Goal: Go to known website: Access a specific website the user already knows

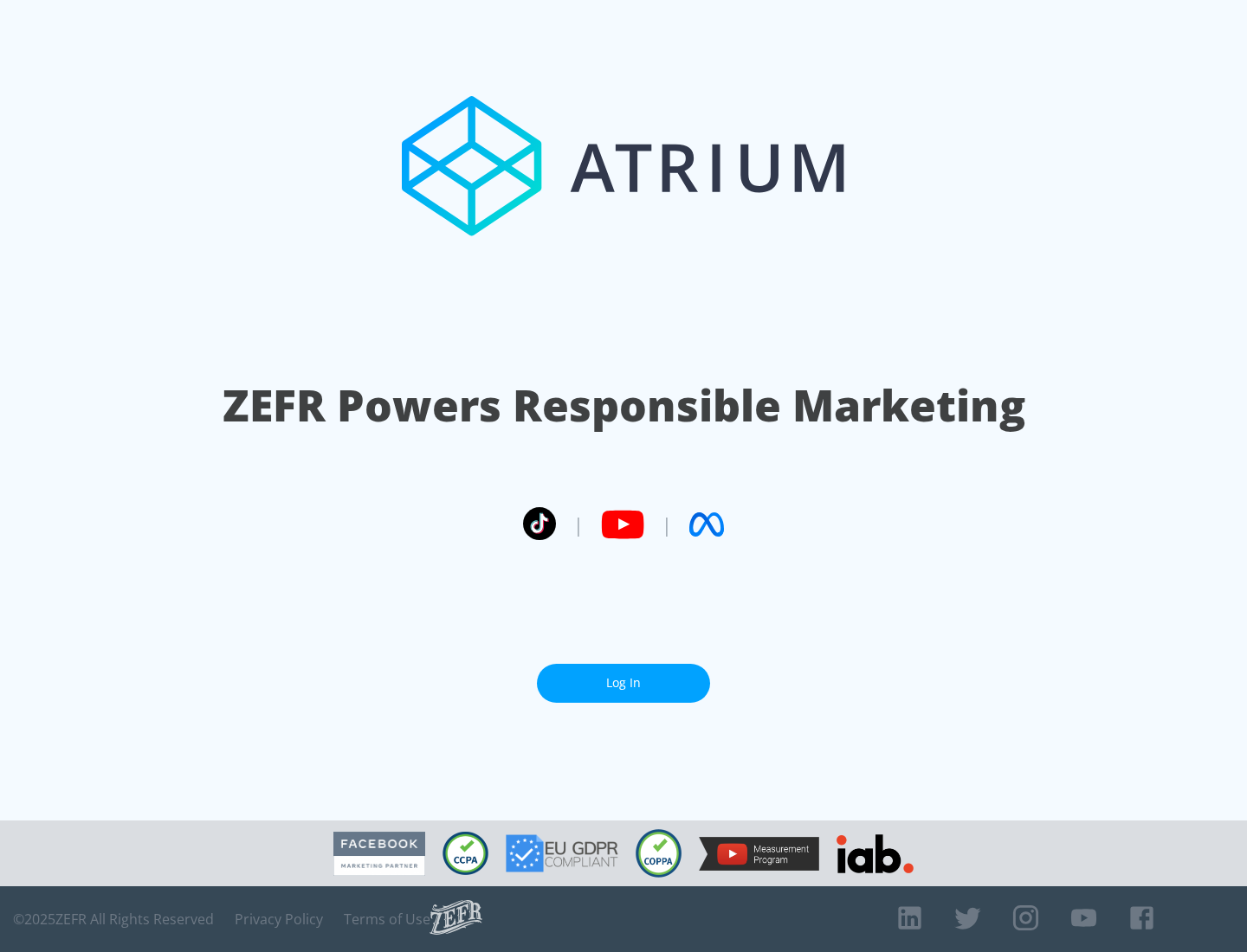
click at [623, 683] on link "Log In" at bounding box center [624, 683] width 173 height 39
